Goal: Use online tool/utility: Utilize a website feature to perform a specific function

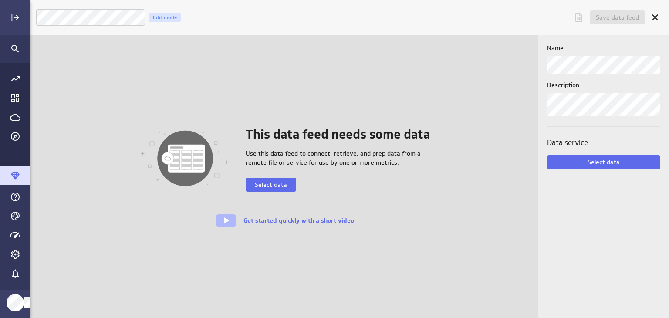
scroll to position [331, 652]
click at [659, 18] on icon "Cancel" at bounding box center [655, 17] width 10 height 10
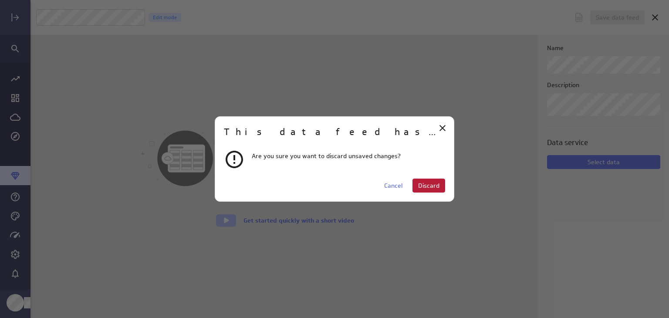
click at [424, 189] on span "Discard" at bounding box center [428, 186] width 21 height 8
click at [419, 183] on span "Discard" at bounding box center [428, 186] width 21 height 8
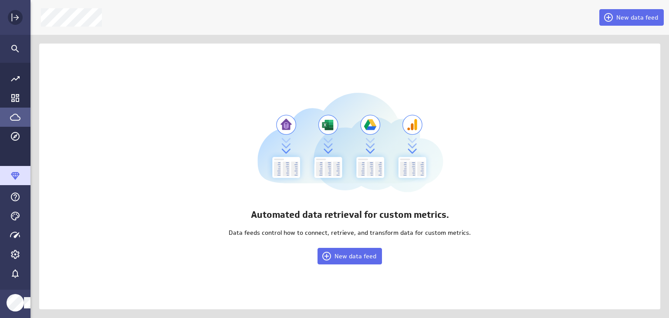
click at [15, 19] on icon "Expand" at bounding box center [15, 17] width 10 height 10
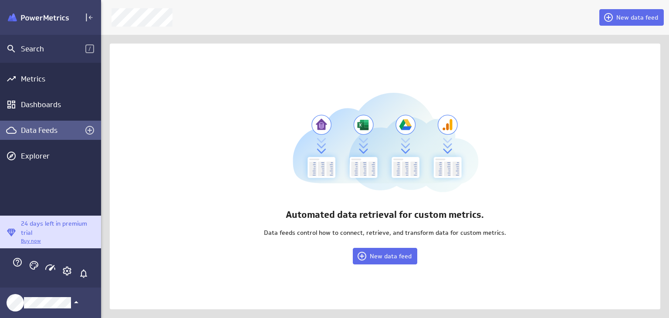
scroll to position [4, 4]
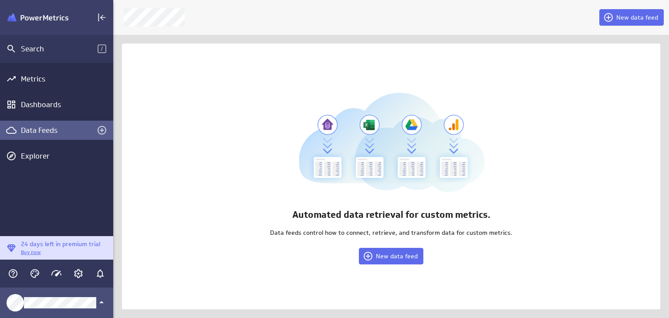
click at [51, 297] on div "Klipfolio Account" at bounding box center [56, 303] width 113 height 30
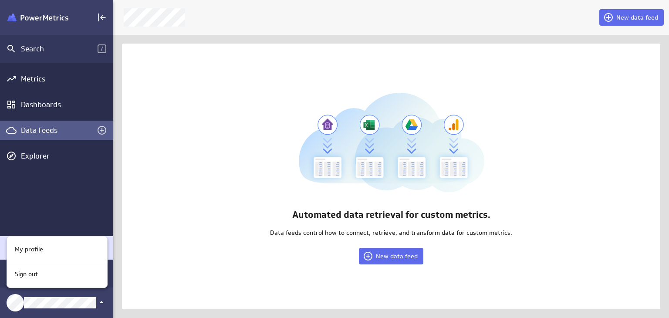
click at [23, 170] on div at bounding box center [334, 159] width 669 height 318
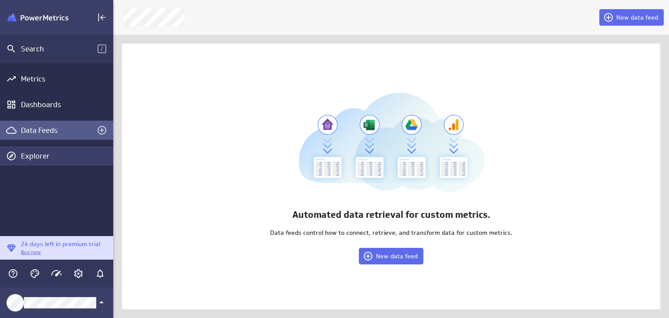
click at [24, 159] on div "Explorer" at bounding box center [66, 156] width 90 height 10
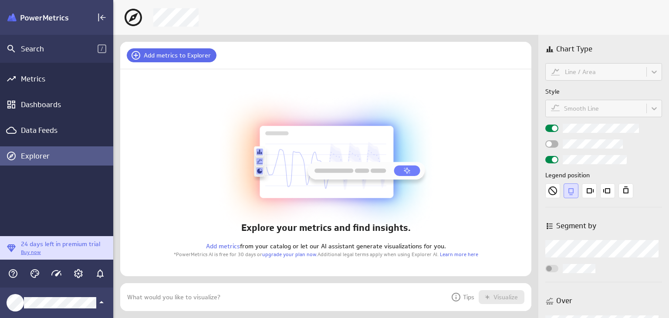
scroll to position [41, 425]
click at [146, 53] on span "Add metrics to Explorer" at bounding box center [177, 55] width 67 height 8
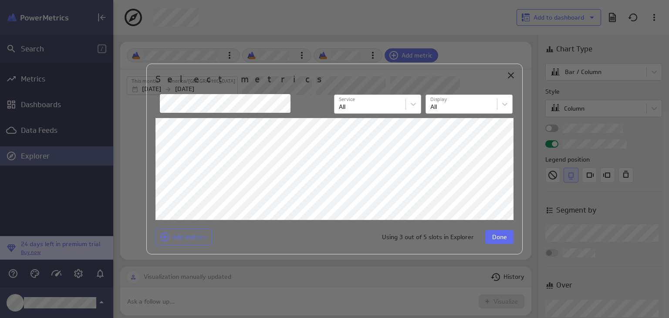
scroll to position [0, 0]
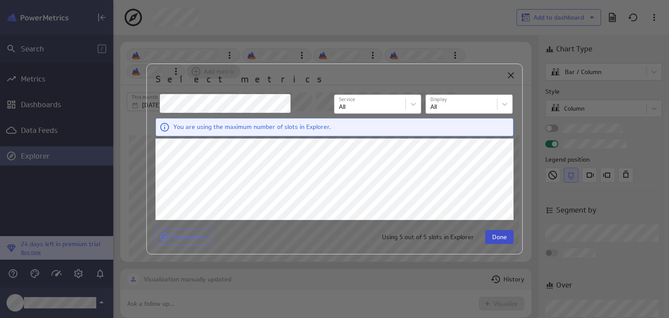
click at [497, 237] on span "Done" at bounding box center [499, 237] width 15 height 8
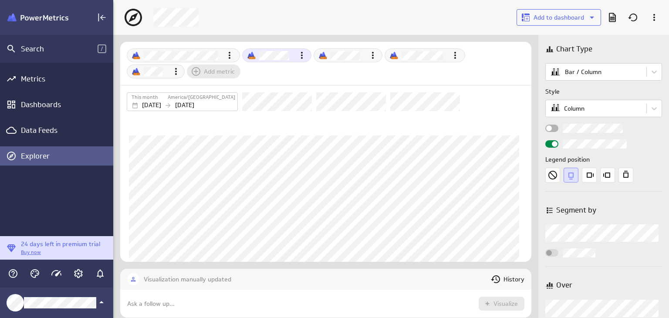
click at [257, 53] on div "Select a different metric" at bounding box center [268, 55] width 51 height 9
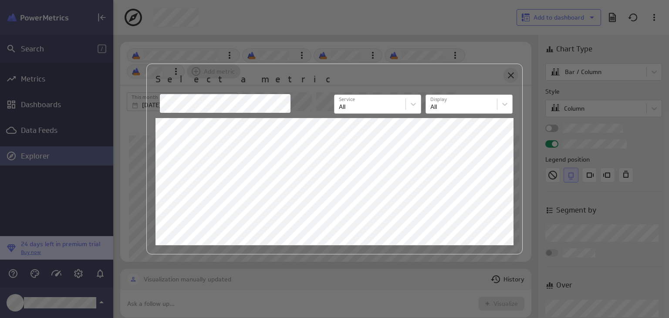
click at [510, 79] on icon "Close" at bounding box center [511, 75] width 10 height 10
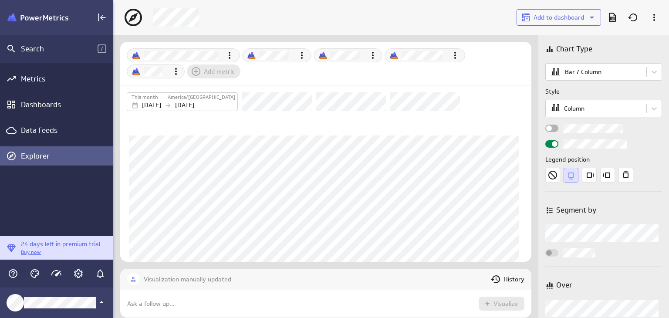
scroll to position [35, 0]
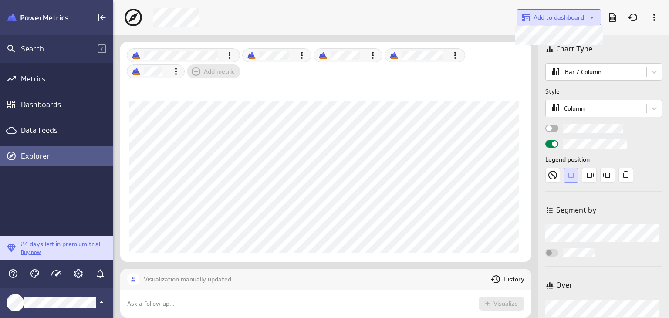
click at [563, 15] on span "Add to dashboard" at bounding box center [559, 18] width 51 height 8
click at [495, 21] on div at bounding box center [337, 127] width 664 height 254
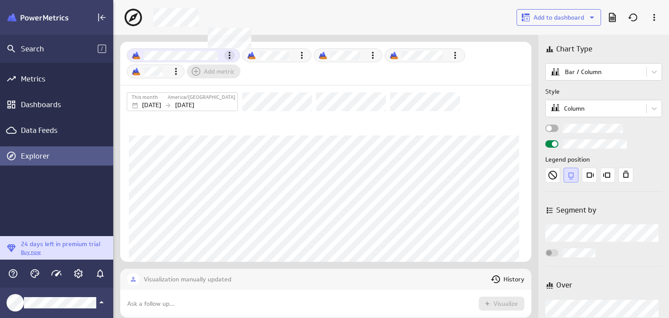
click at [229, 57] on icon "Metric actions" at bounding box center [230, 55] width 2 height 7
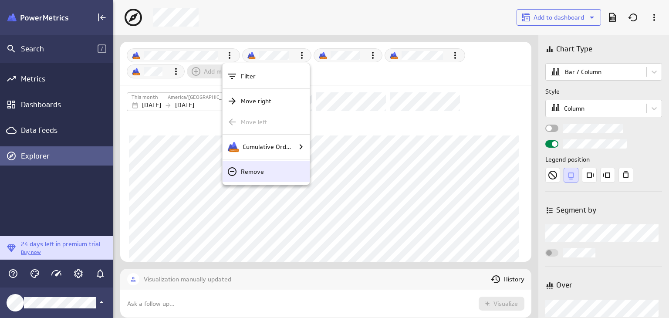
click at [250, 170] on p "Remove" at bounding box center [252, 171] width 23 height 9
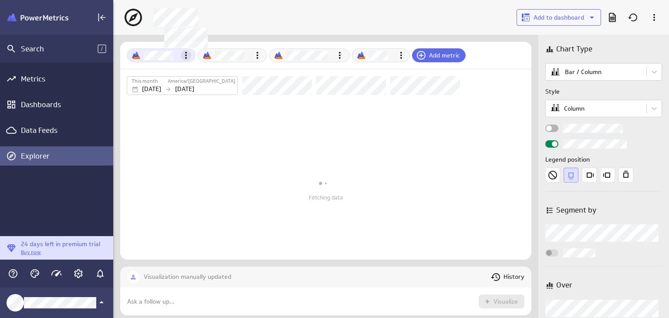
click at [186, 56] on icon "Metric actions" at bounding box center [186, 55] width 2 height 7
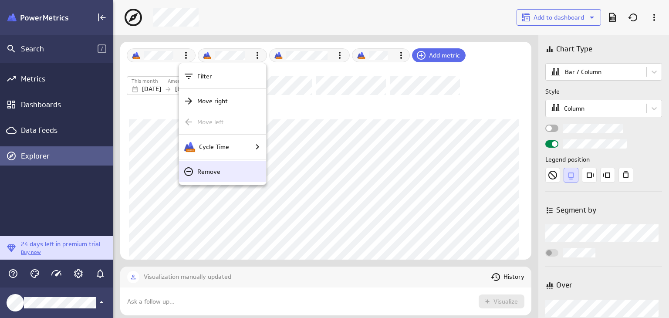
click at [215, 171] on p "Remove" at bounding box center [208, 171] width 23 height 9
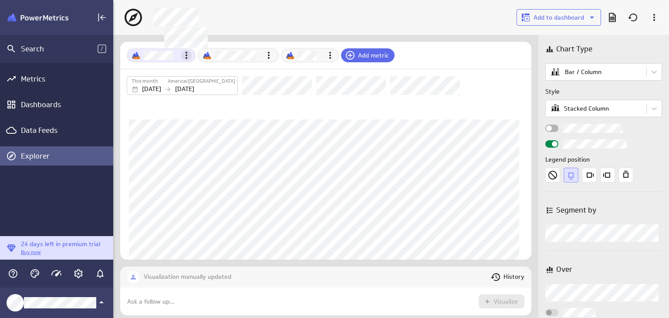
click at [186, 58] on icon "Metric actions" at bounding box center [187, 55] width 2 height 7
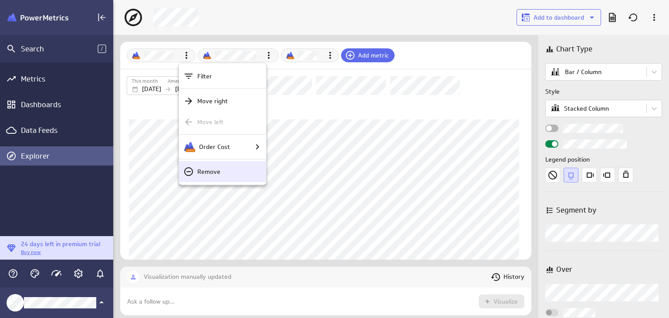
click at [203, 166] on div "Remove" at bounding box center [222, 171] width 87 height 21
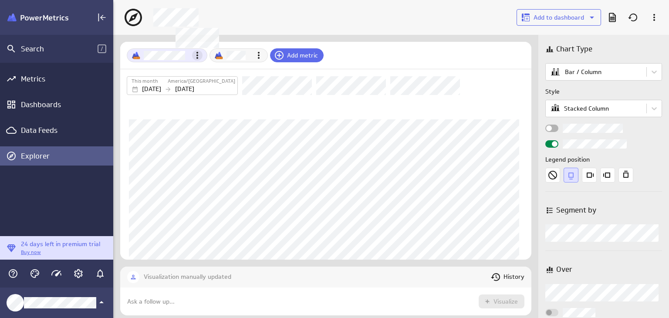
click at [199, 54] on icon "Metric actions" at bounding box center [197, 55] width 10 height 10
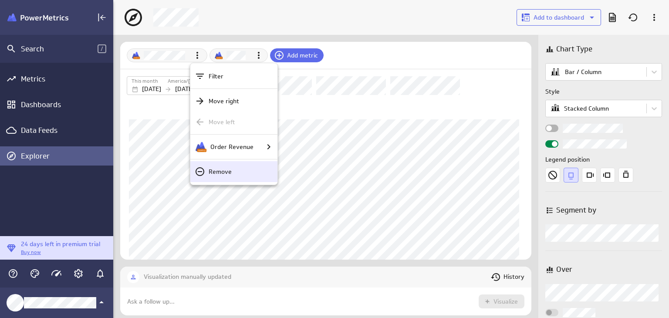
click at [209, 177] on div "Remove" at bounding box center [233, 171] width 87 height 21
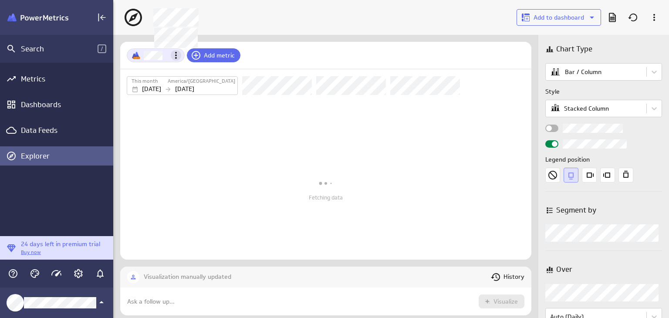
click at [177, 57] on icon "Metric actions" at bounding box center [176, 55] width 10 height 10
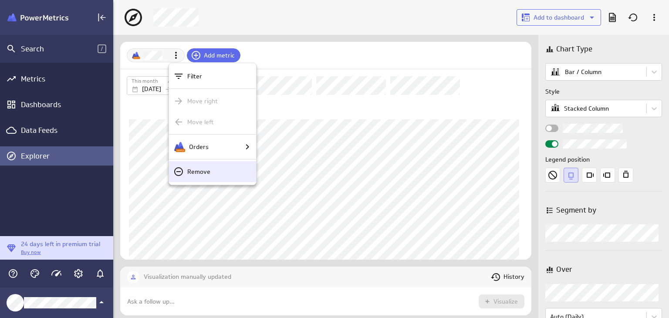
click at [208, 175] on p "Remove" at bounding box center [198, 171] width 23 height 9
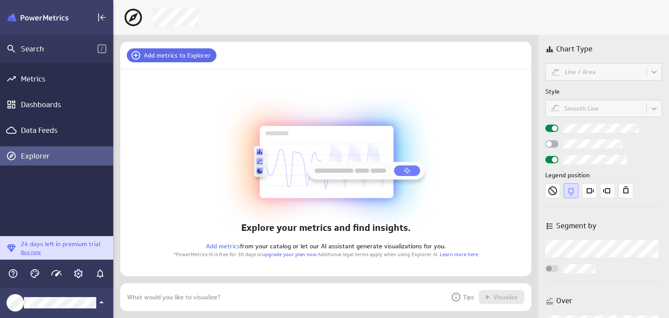
scroll to position [41, 425]
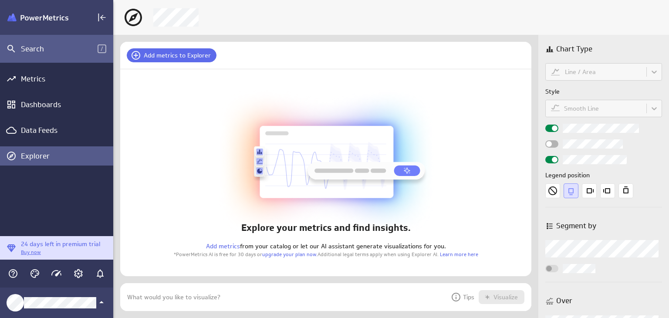
click at [42, 48] on div "Search" at bounding box center [59, 49] width 77 height 10
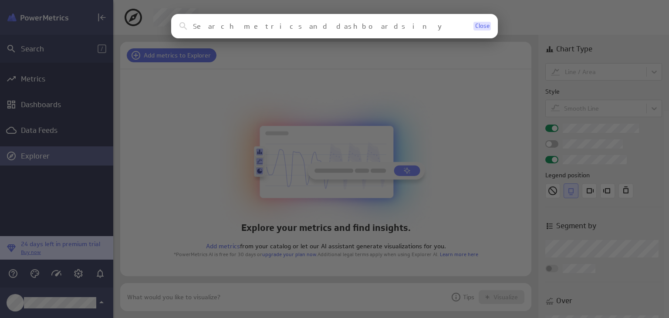
click at [477, 28] on span "Close" at bounding box center [482, 26] width 14 height 6
